Goal: Check status: Check status

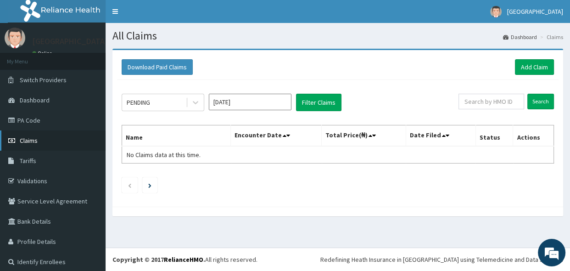
scroll to position [5, 0]
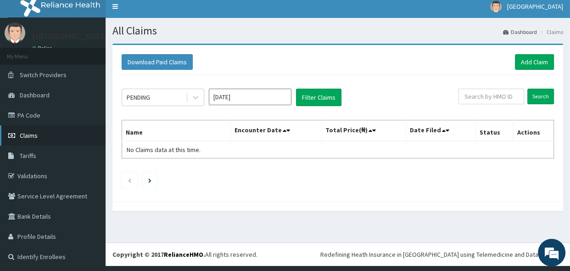
click at [23, 138] on span "Claims" at bounding box center [29, 135] width 18 height 8
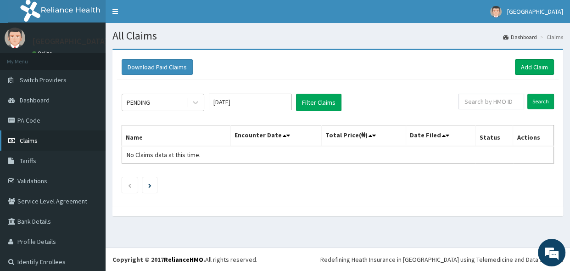
click at [45, 138] on link "Claims" at bounding box center [53, 140] width 106 height 20
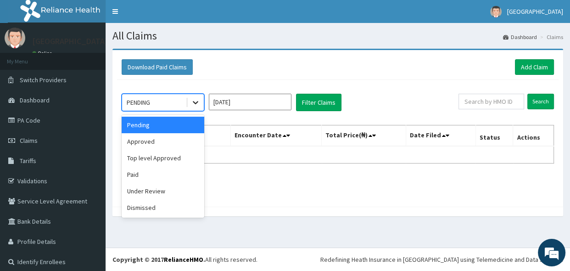
click at [196, 103] on icon at bounding box center [196, 102] width 6 height 3
click at [161, 176] on div "Paid" at bounding box center [163, 174] width 83 height 17
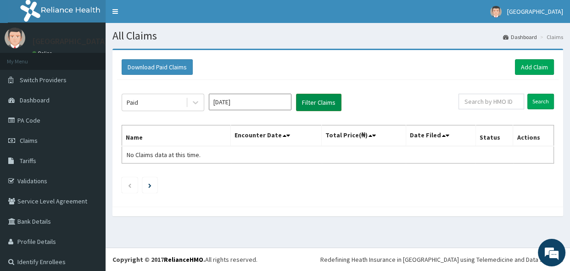
click at [310, 105] on button "Filter Claims" at bounding box center [318, 102] width 45 height 17
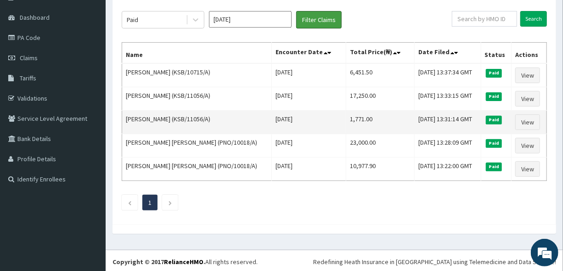
scroll to position [83, 0]
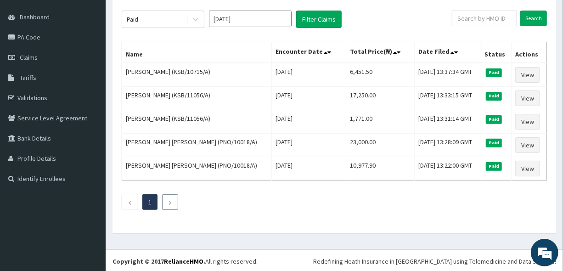
click at [168, 203] on icon "Next page" at bounding box center [170, 203] width 4 height 6
click at [163, 201] on li at bounding box center [170, 202] width 16 height 16
click at [128, 201] on icon "Previous page" at bounding box center [130, 203] width 4 height 6
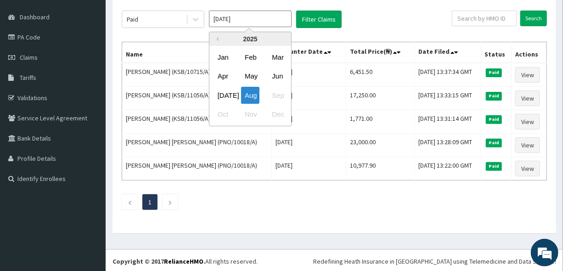
click at [223, 18] on input "[DATE]" at bounding box center [250, 19] width 83 height 17
click at [223, 95] on div "Jul" at bounding box center [223, 95] width 18 height 17
type input "Jul 2025"
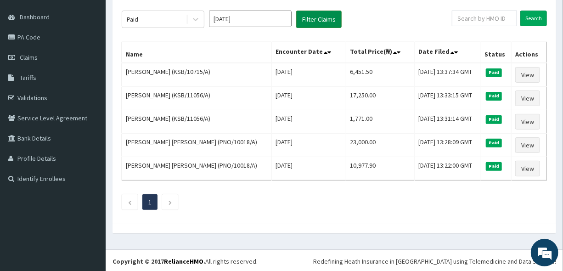
click at [307, 18] on button "Filter Claims" at bounding box center [318, 19] width 45 height 17
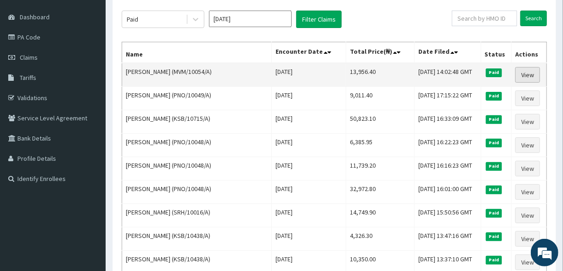
click at [534, 75] on link "View" at bounding box center [527, 75] width 25 height 16
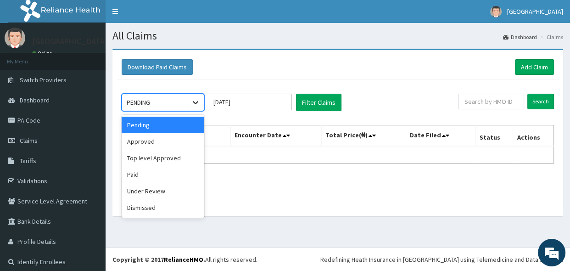
click at [191, 103] on icon at bounding box center [195, 102] width 9 height 9
click at [160, 173] on div "Paid" at bounding box center [163, 174] width 83 height 17
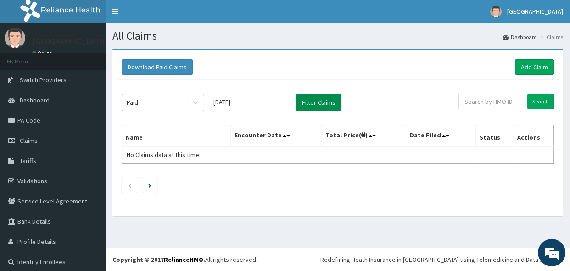
click at [318, 104] on button "Filter Claims" at bounding box center [318, 102] width 45 height 17
